Goal: Task Accomplishment & Management: Use online tool/utility

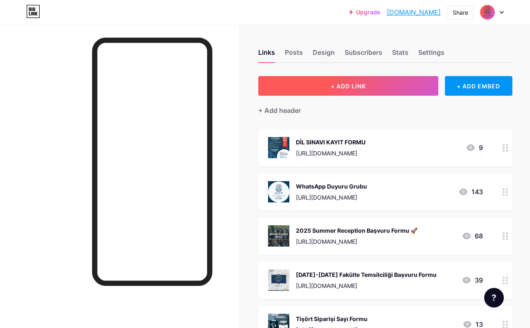
click at [401, 90] on button "+ ADD LINK" at bounding box center [348, 86] width 180 height 20
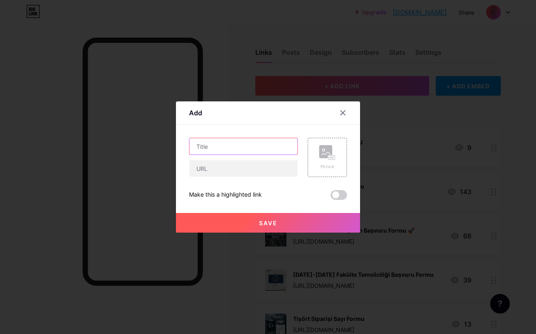
click at [250, 148] on input "text" at bounding box center [243, 146] width 108 height 16
type input "BERGEN INCOMING BAŞVURU"
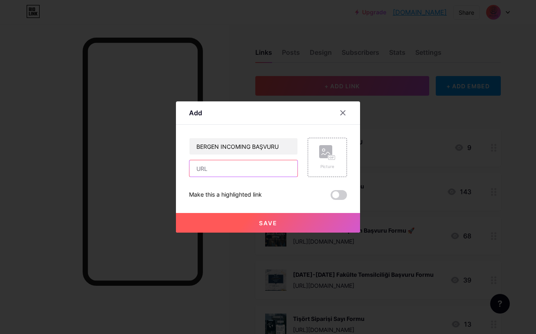
click at [231, 170] on input "text" at bounding box center [243, 168] width 108 height 16
paste input "[URL][DOMAIN_NAME]"
type input "[URL][DOMAIN_NAME]"
click at [337, 148] on div "Picture" at bounding box center [326, 157] width 39 height 39
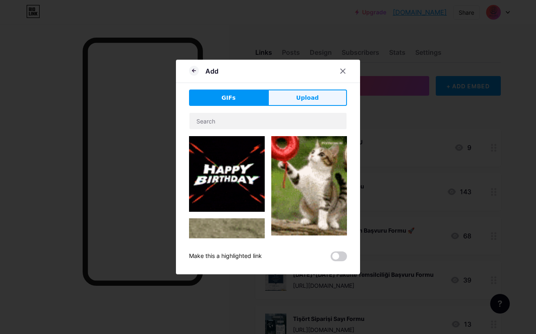
click at [307, 98] on span "Upload" at bounding box center [307, 98] width 22 height 9
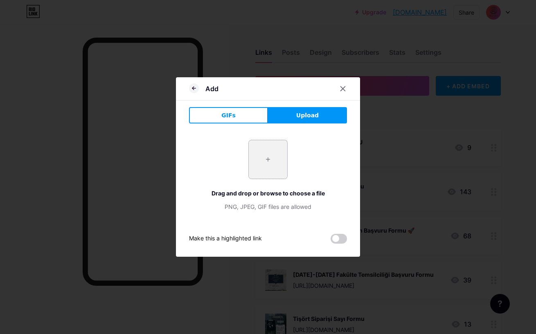
click at [268, 161] on input "file" at bounding box center [268, 159] width 38 height 38
type input "C:\fakepath\IAESTE Bergen Twinning.png"
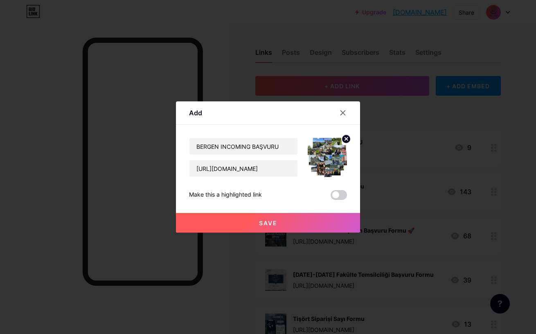
click at [293, 225] on button "Save" at bounding box center [268, 223] width 184 height 20
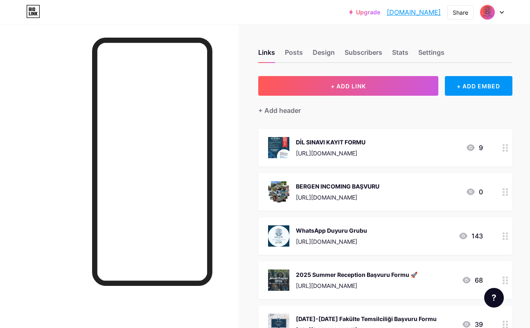
drag, startPoint x: 508, startPoint y: 193, endPoint x: 512, endPoint y: 204, distance: 11.8
click at [512, 204] on div at bounding box center [505, 192] width 14 height 38
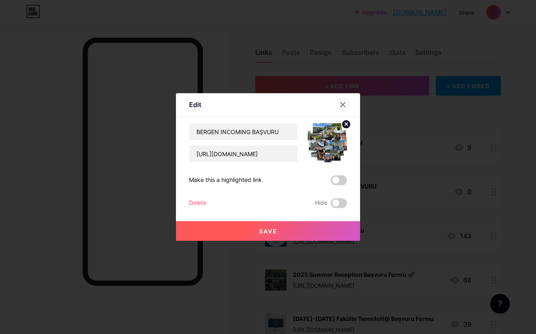
click at [343, 103] on icon at bounding box center [342, 104] width 7 height 7
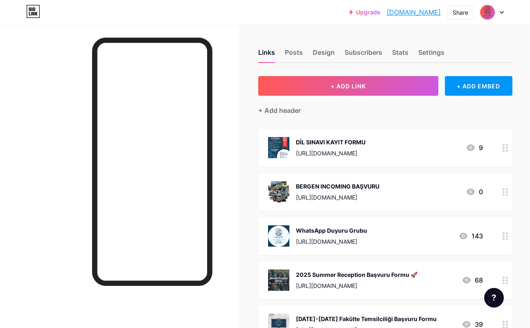
drag, startPoint x: 391, startPoint y: 188, endPoint x: 395, endPoint y: 215, distance: 27.6
